Goal: Register for event/course

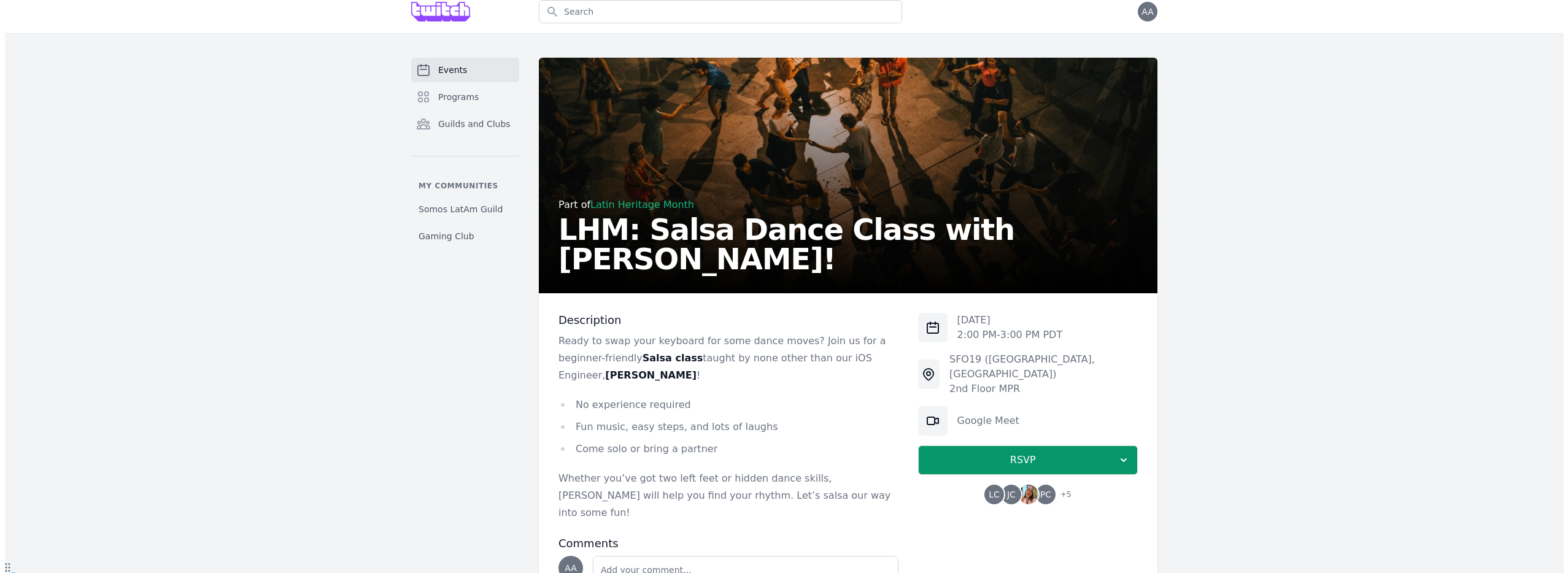
scroll to position [23, 0]
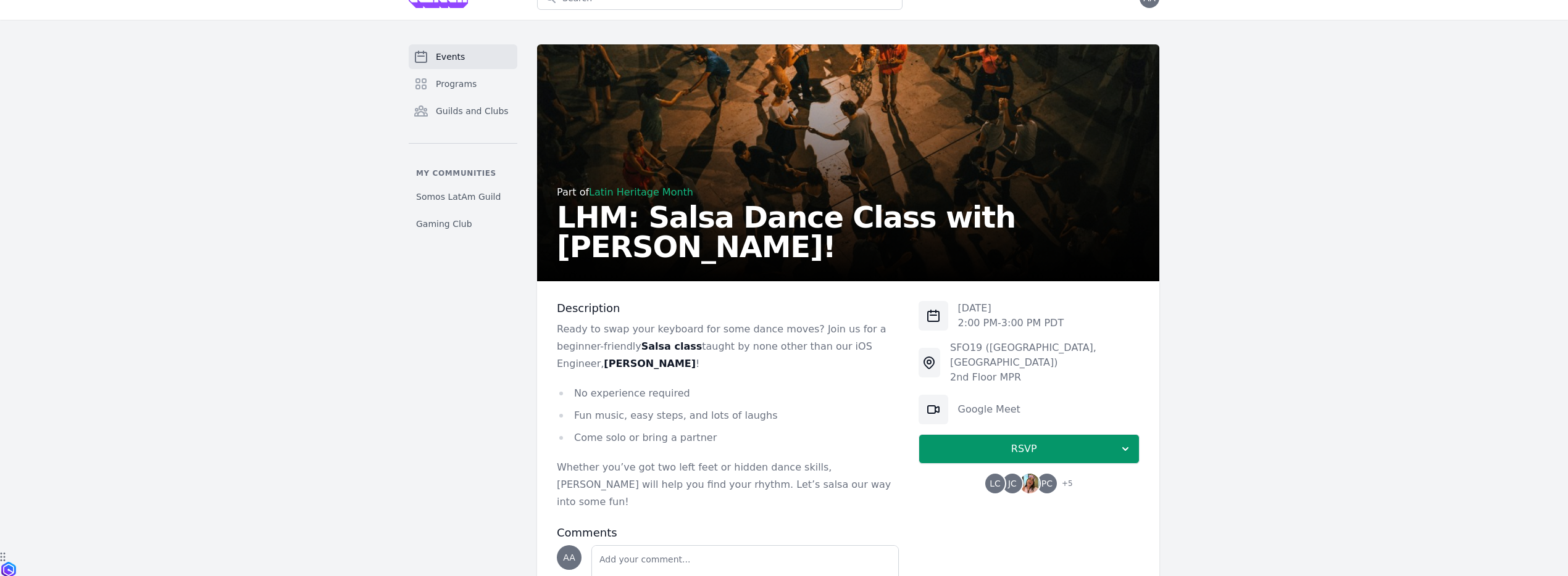
click at [1033, 474] on img at bounding box center [1029, 484] width 20 height 20
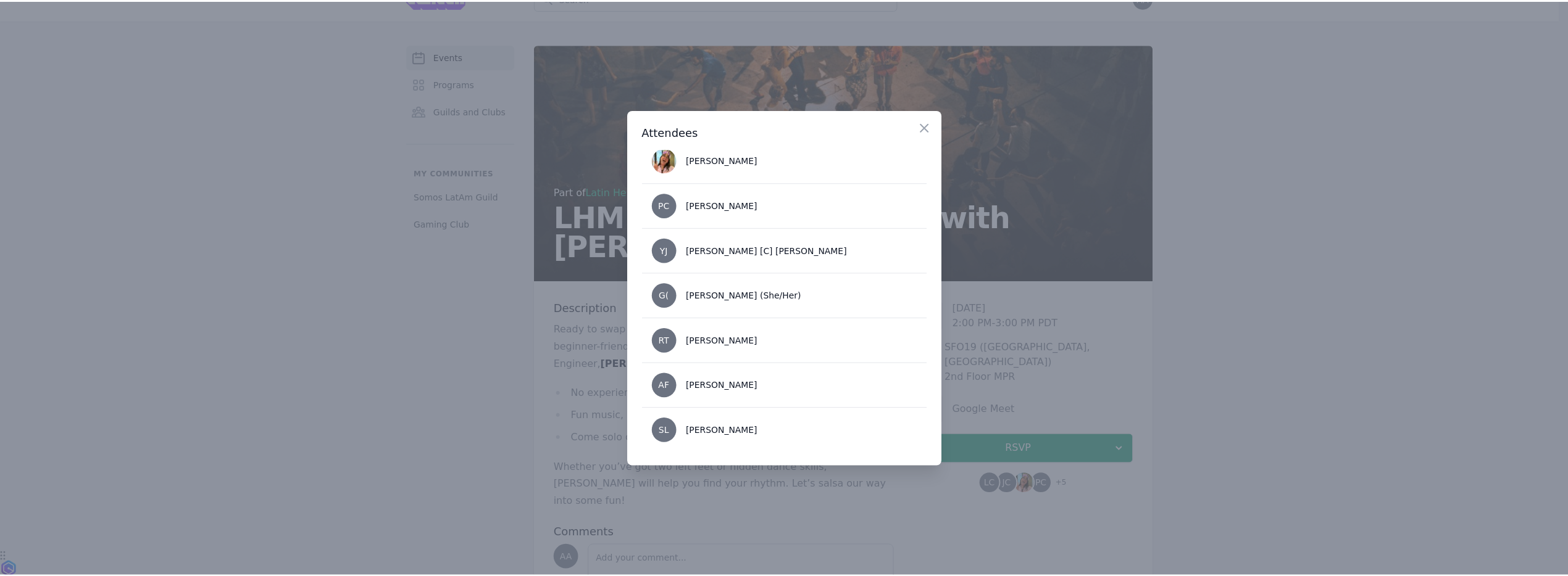
scroll to position [102, 0]
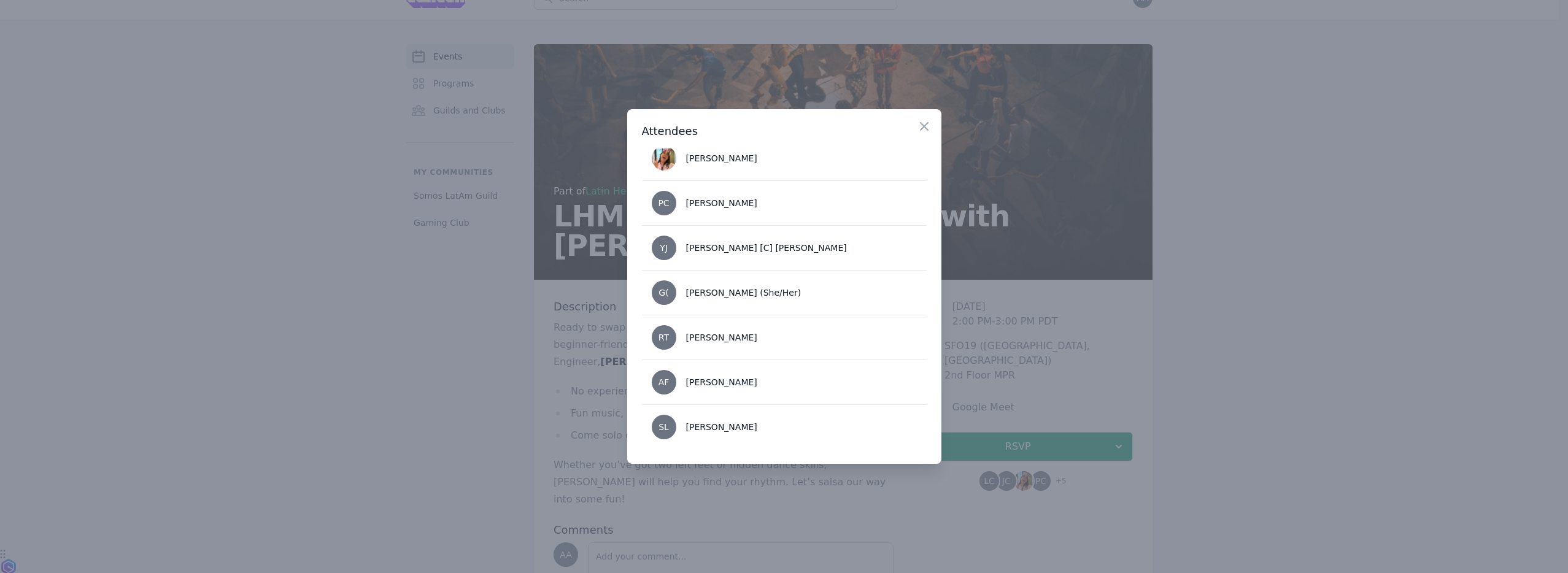
click at [428, 411] on div at bounding box center [784, 286] width 1568 height 573
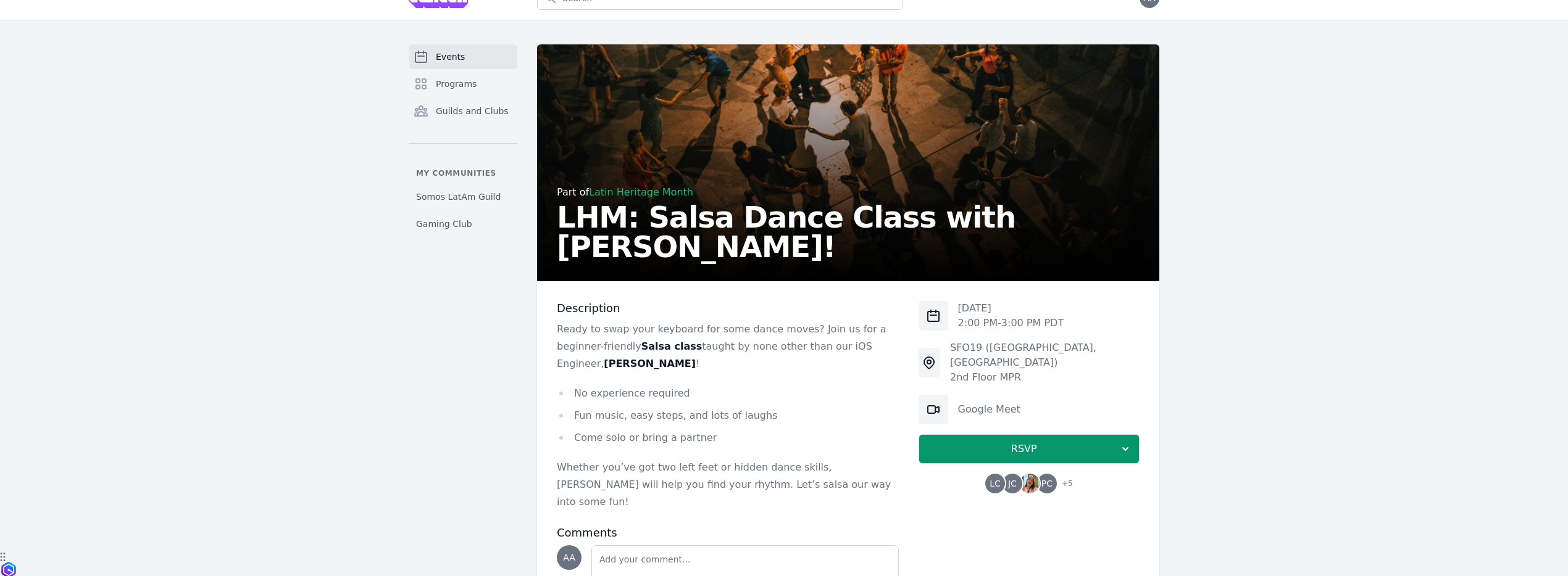
drag, startPoint x: 479, startPoint y: 361, endPoint x: 473, endPoint y: 359, distance: 6.3
click at [478, 361] on div "Events Programs Guilds and Clubs My communities Somos LatAm Guild Gaming Club" at bounding box center [463, 347] width 109 height 607
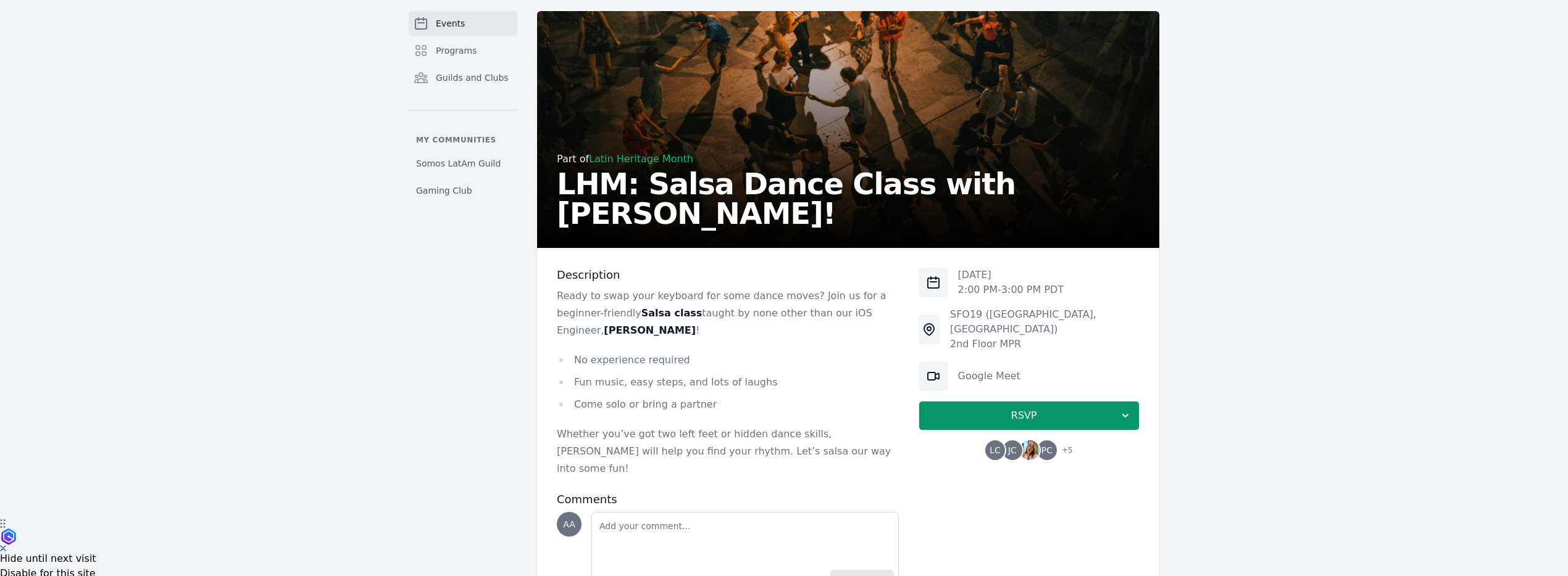
scroll to position [106, 0]
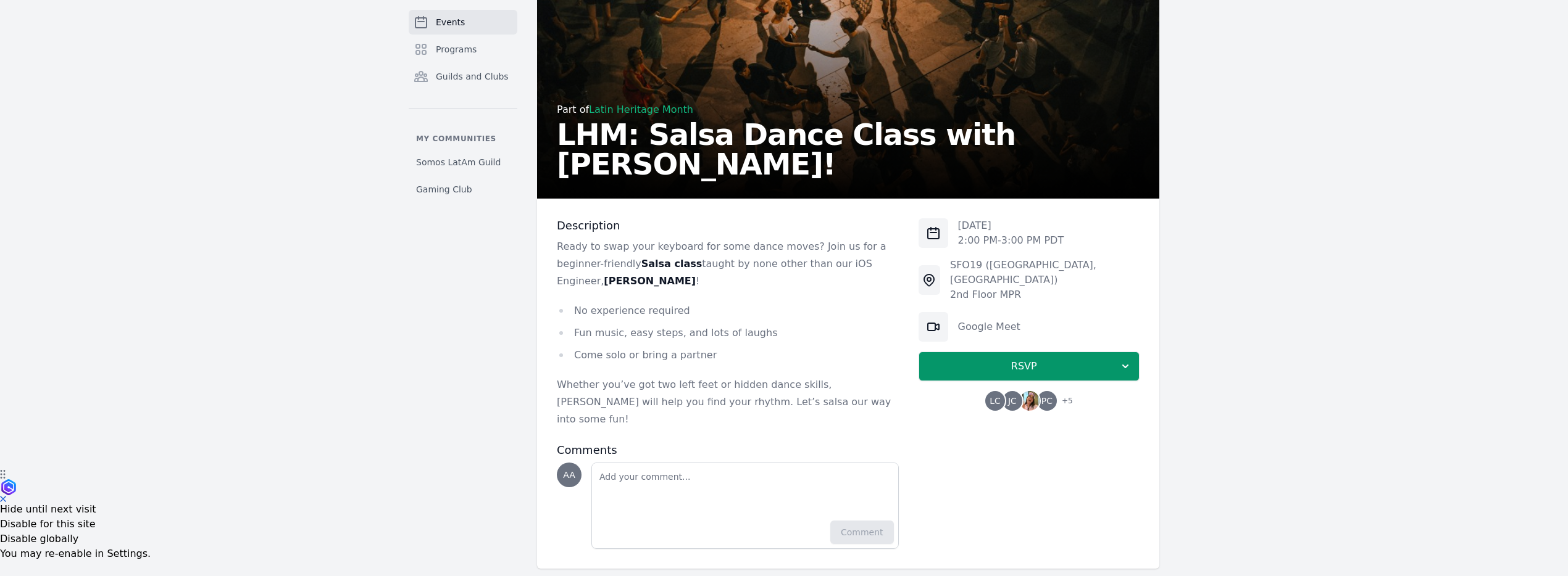
click at [462, 354] on div "Events Programs Guilds and Clubs My communities Somos LatAm Guild Gaming Club" at bounding box center [463, 265] width 109 height 607
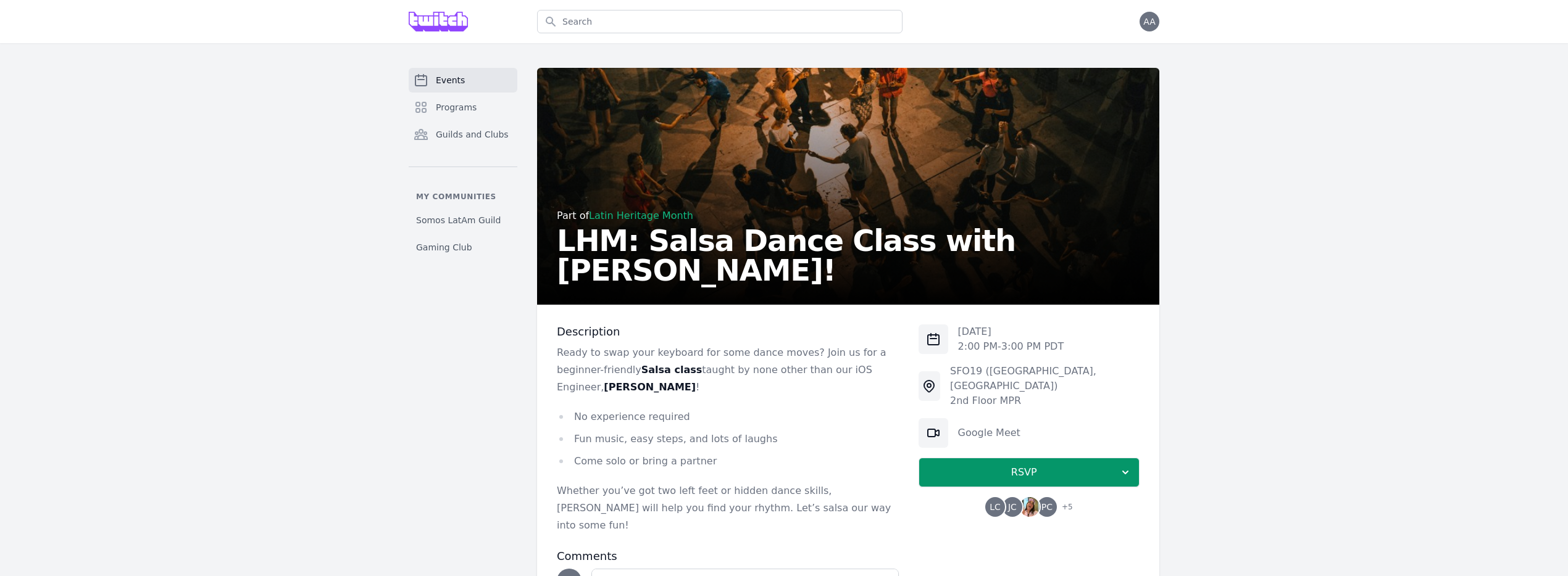
scroll to position [106, 0]
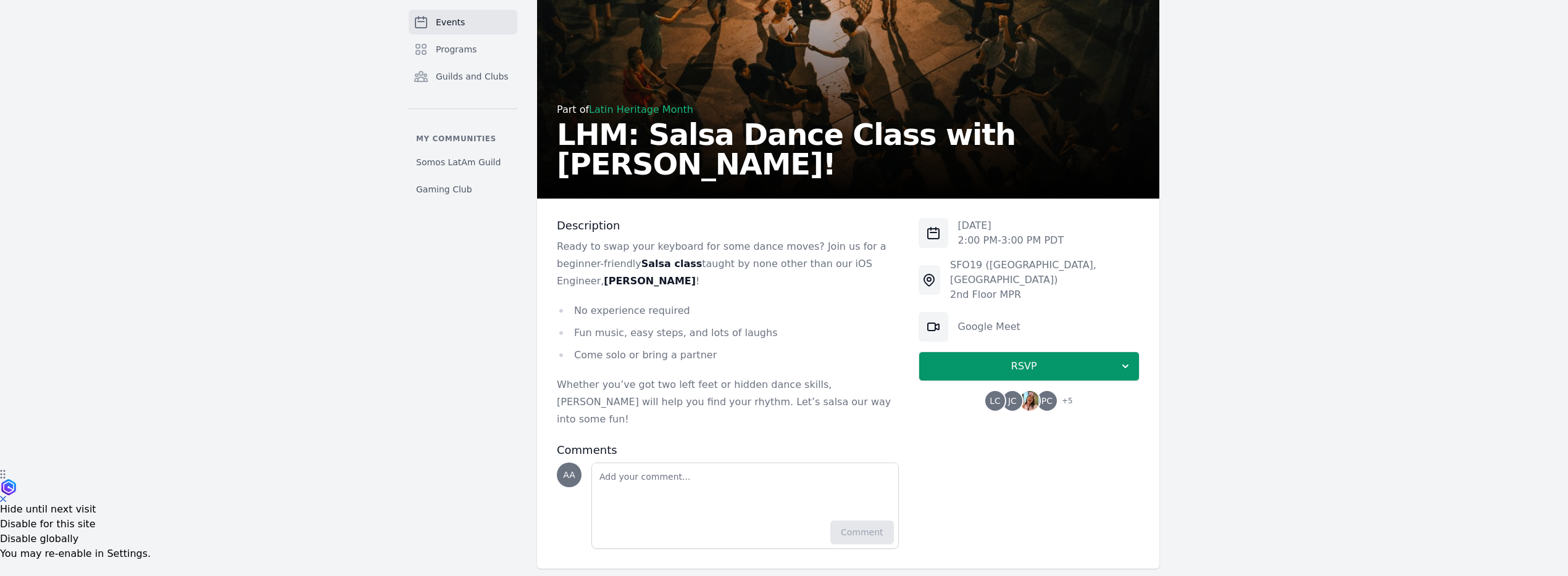
click at [1257, 54] on div "Events Programs Guilds and Clubs My communities Somos LatAm Guild Gaming Club P…" at bounding box center [784, 265] width 1568 height 656
